Goal: Register for event/course

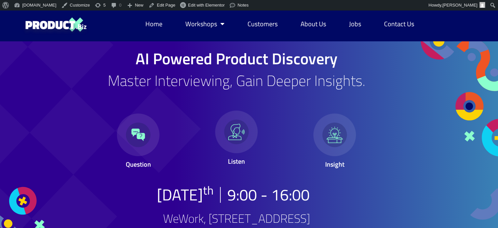
click at [125, 73] on h2 "Master Interviewing, Gain Deeper Insights." at bounding box center [237, 80] width 304 height 15
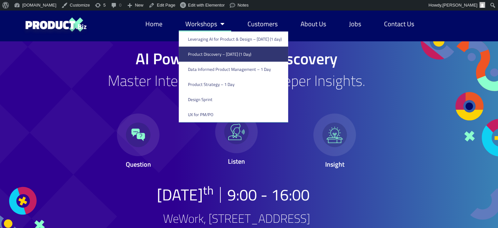
click at [198, 23] on link "Workshops" at bounding box center [205, 23] width 52 height 15
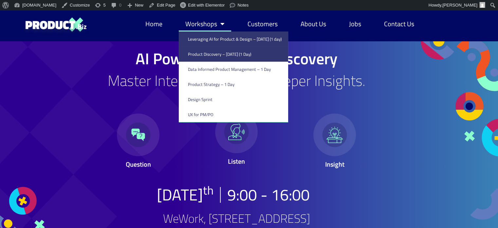
click at [201, 38] on link "Leveraging AI for Product & Design – [DATE] (1 day)" at bounding box center [233, 38] width 109 height 15
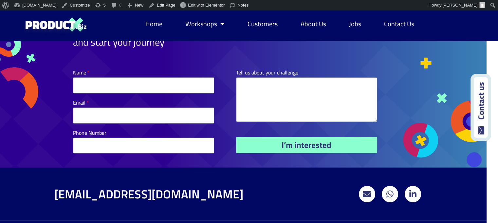
scroll to position [1961, 11]
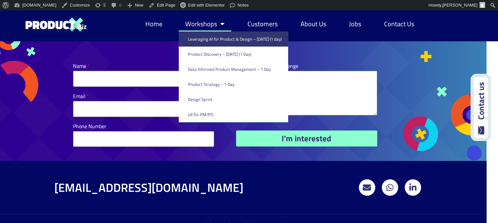
click at [204, 22] on link "Workshops" at bounding box center [205, 23] width 52 height 15
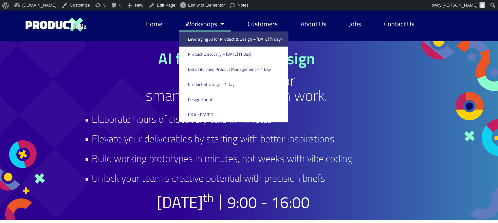
click at [206, 26] on link "Workshops" at bounding box center [205, 23] width 52 height 15
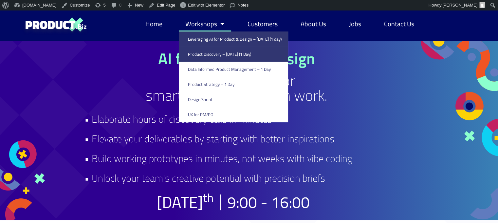
click at [202, 55] on link "Product Discovery​ – [DATE] (1 Day)" at bounding box center [233, 54] width 109 height 15
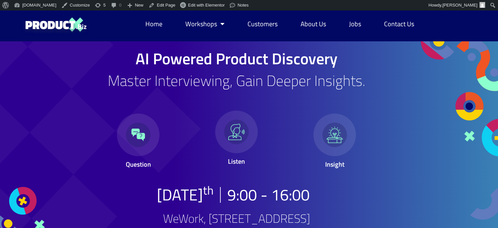
click at [202, 62] on h1 "AI Powered Product Discovery" at bounding box center [237, 59] width 304 height 16
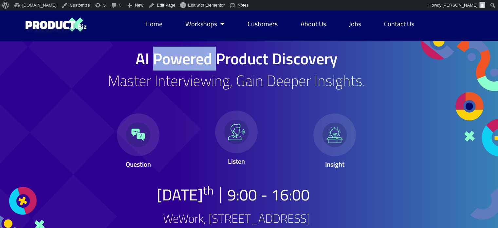
click at [202, 62] on h1 "AI Powered Product Discovery" at bounding box center [237, 59] width 304 height 16
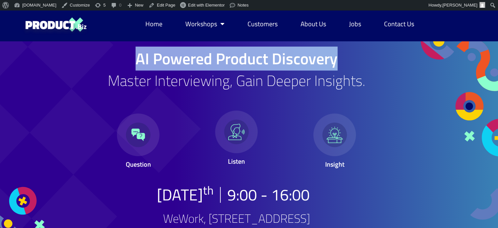
click at [202, 62] on h1 "AI Powered Product Discovery" at bounding box center [237, 59] width 304 height 16
copy div "AI Powered Product Discovery"
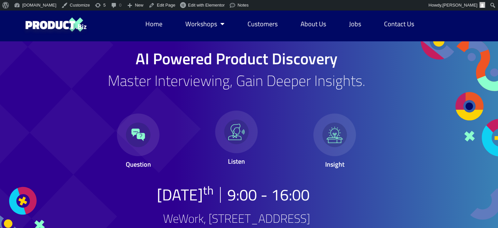
click at [167, 76] on h2 "Master Interviewing, Gain Deeper Insights." at bounding box center [237, 80] width 304 height 15
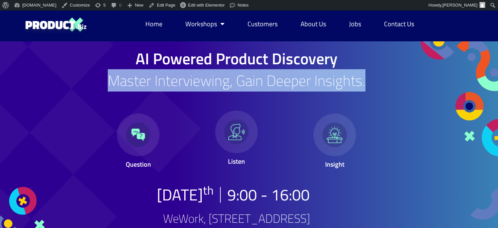
drag, startPoint x: 108, startPoint y: 80, endPoint x: 365, endPoint y: 87, distance: 256.7
click at [365, 87] on h2 "Master Interviewing, Gain Deeper Insights." at bounding box center [237, 80] width 304 height 15
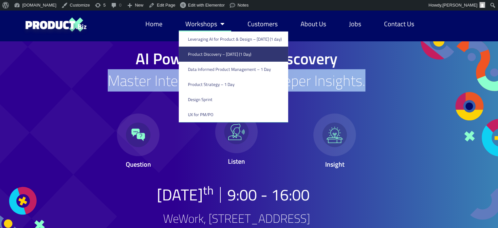
click at [211, 28] on link "Workshops" at bounding box center [205, 23] width 52 height 15
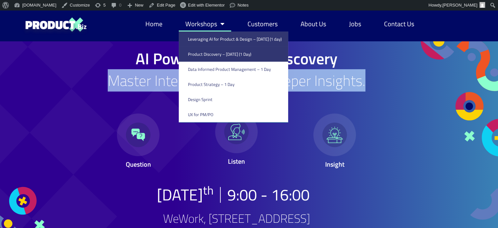
click at [205, 39] on link "Leveraging AI for Product & Design – [DATE] (1 day)" at bounding box center [233, 38] width 109 height 15
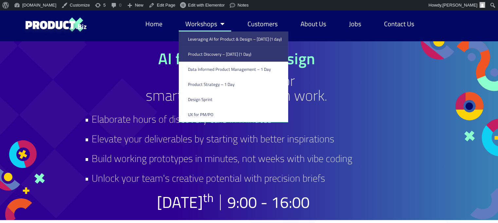
click at [199, 56] on link "Product Discovery​ – [DATE] (1 Day)" at bounding box center [233, 54] width 109 height 15
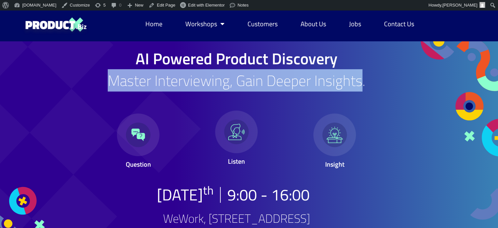
drag, startPoint x: 111, startPoint y: 80, endPoint x: 361, endPoint y: 83, distance: 249.8
click at [361, 83] on h2 "Master Interviewing, Gain Deeper Insights." at bounding box center [237, 80] width 304 height 15
copy h2 "Master Interviewing, Gain Deeper Insights"
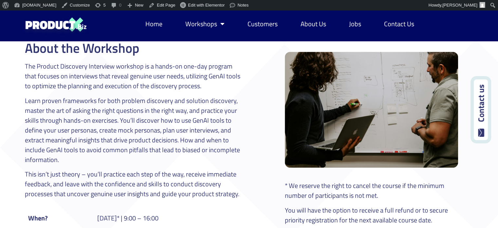
scroll to position [266, 0]
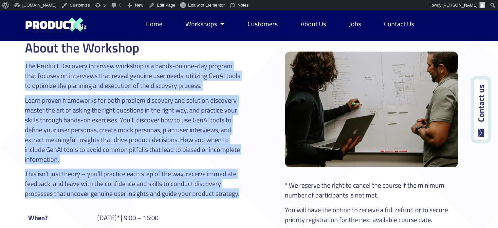
drag, startPoint x: 25, startPoint y: 65, endPoint x: 242, endPoint y: 193, distance: 251.7
click at [242, 193] on div "About the Workshop The Product Discovery Interview workshop is a hands-on one-d…" at bounding box center [242, 140] width 434 height 239
copy div "The Product Discovery Interview workshop is a hands-on one-day program that foc…"
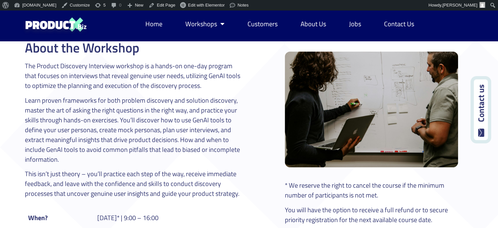
click at [33, 53] on h2 "About the Workshop" at bounding box center [133, 47] width 217 height 13
click at [28, 49] on h2 "About the Workshop" at bounding box center [133, 47] width 217 height 13
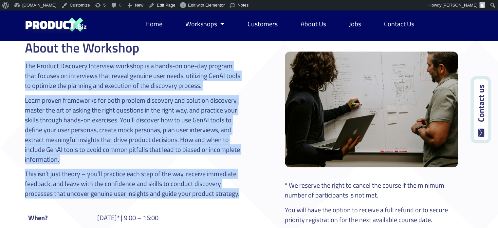
drag, startPoint x: 25, startPoint y: 65, endPoint x: 246, endPoint y: 194, distance: 255.8
click at [246, 194] on div "About the Workshop The Product Discovery Interview workshop is a hands-on one-d…" at bounding box center [242, 140] width 434 height 239
copy div "The Product Discovery Interview workshop is a hands-on one-day program that foc…"
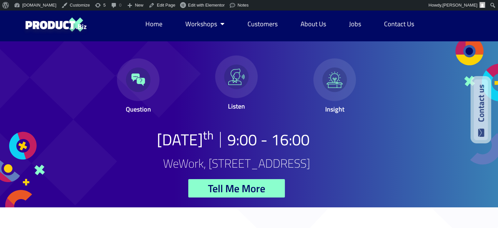
scroll to position [0, 0]
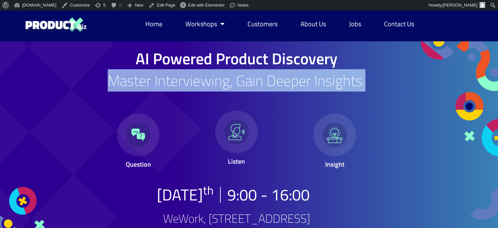
drag, startPoint x: 110, startPoint y: 80, endPoint x: 366, endPoint y: 81, distance: 256.0
click at [366, 81] on h2 "Master Interviewing, Gain Deeper Insights." at bounding box center [237, 80] width 304 height 15
copy h2 "Master Interviewing, Gain Deeper Insights."
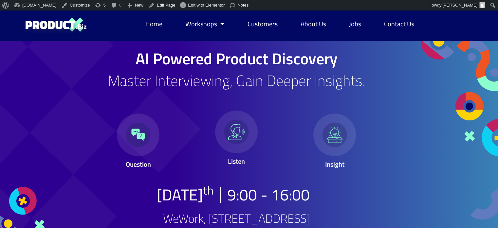
click at [284, 141] on div "Listen" at bounding box center [236, 140] width 98 height 73
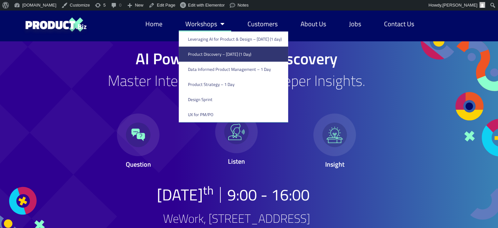
click at [210, 20] on link "Workshops" at bounding box center [205, 23] width 52 height 15
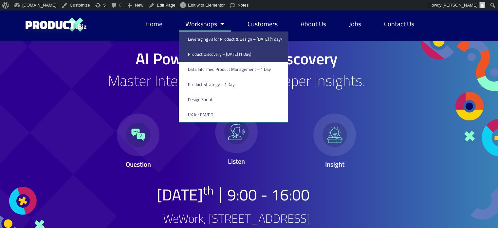
click at [201, 39] on link "Leveraging AI for Product & Design – [DATE] (1 day)" at bounding box center [233, 38] width 109 height 15
